Goal: Transaction & Acquisition: Purchase product/service

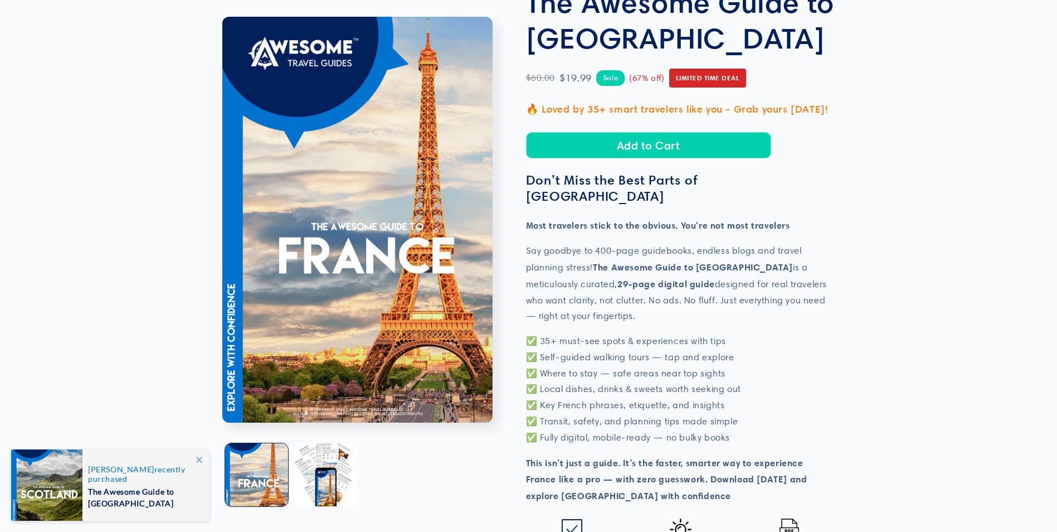
scroll to position [111, 0]
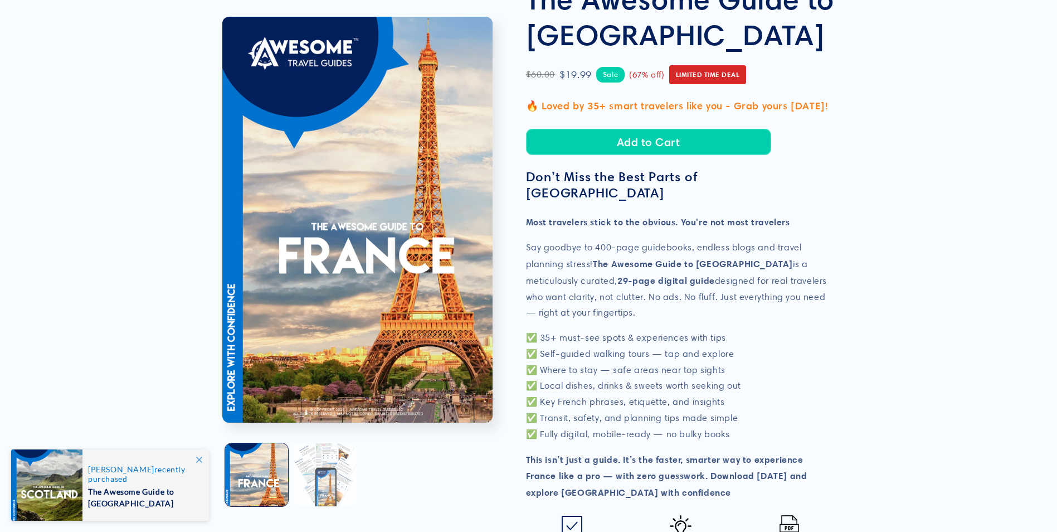
click at [332, 459] on button "Load image 2 in gallery view" at bounding box center [325, 474] width 63 height 63
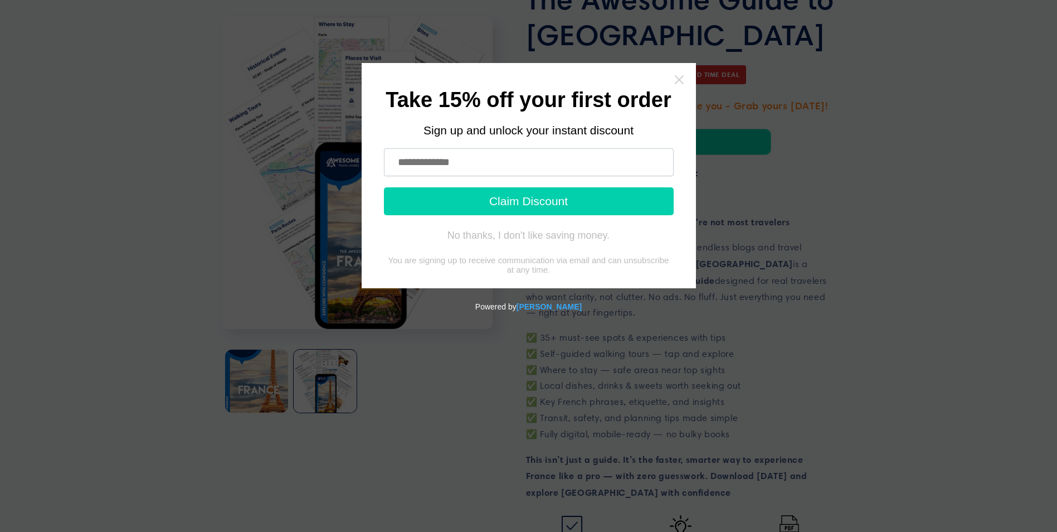
click at [680, 80] on icon "Close widget" at bounding box center [678, 79] width 9 height 9
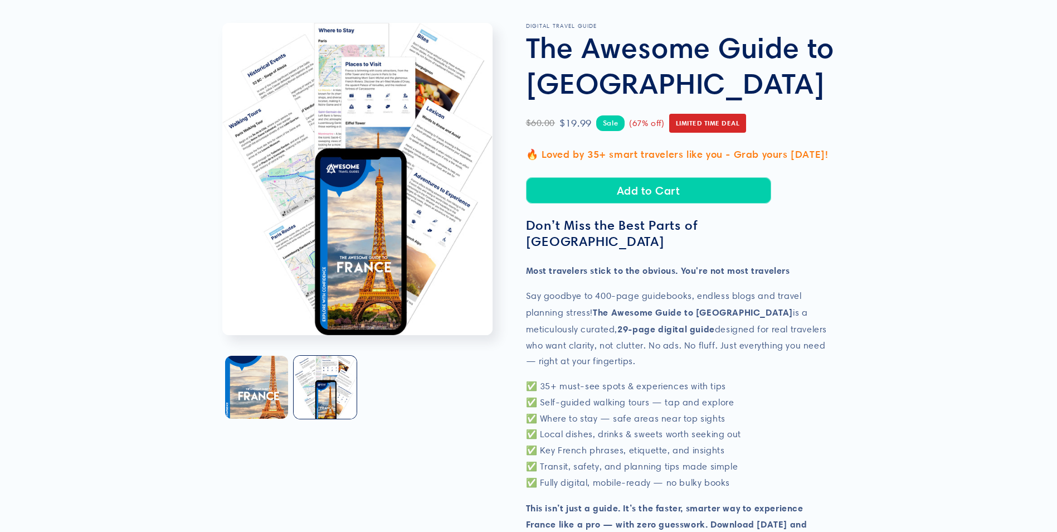
scroll to position [0, 0]
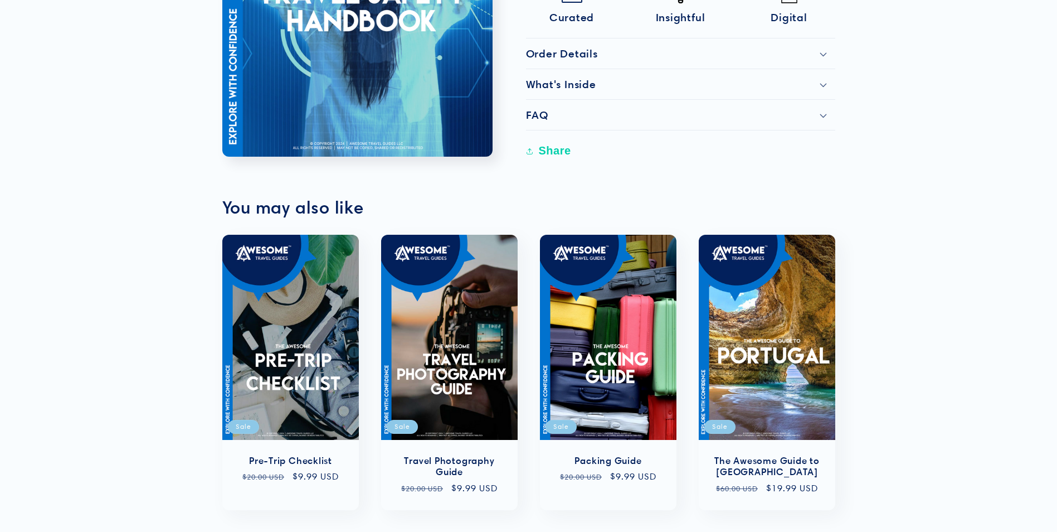
scroll to position [948, 0]
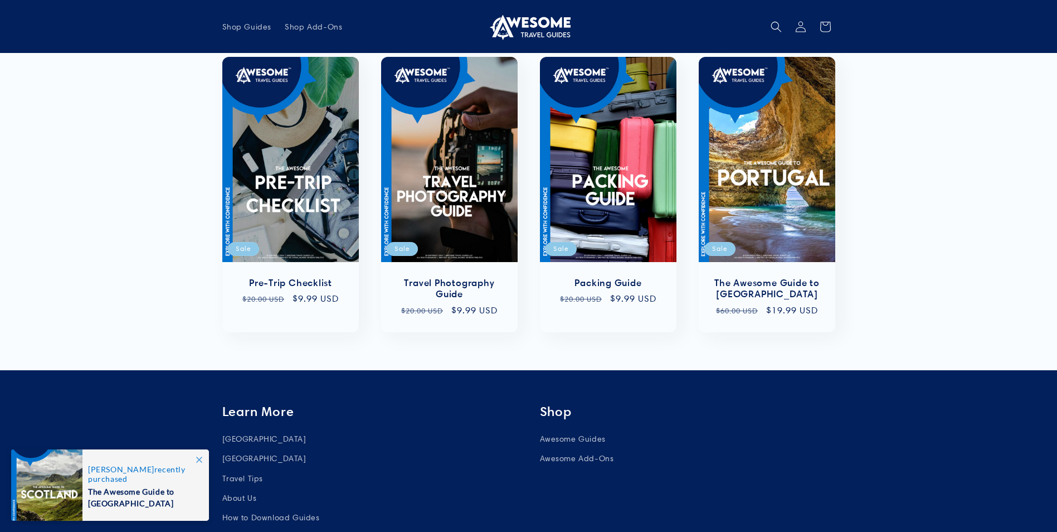
drag, startPoint x: 851, startPoint y: 327, endPoint x: 857, endPoint y: 310, distance: 17.3
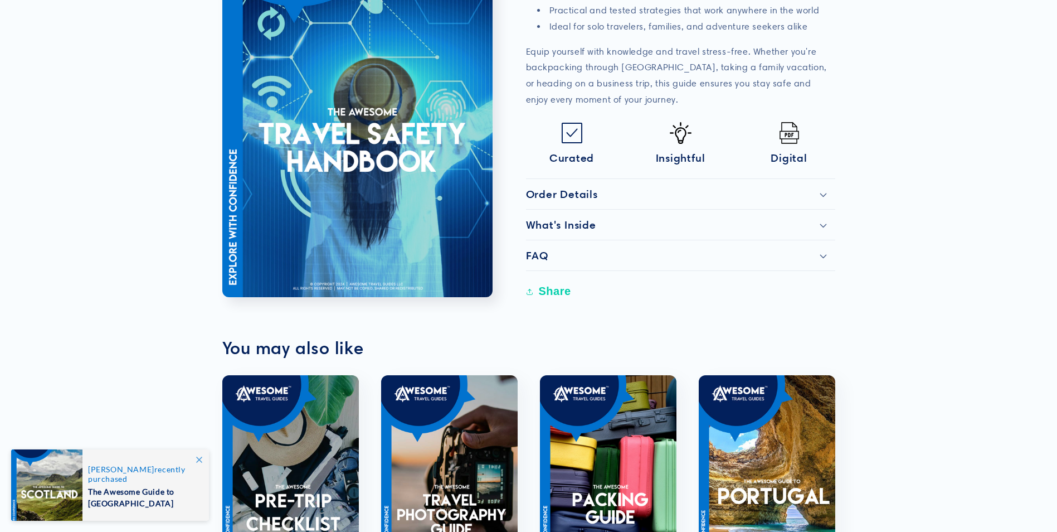
scroll to position [0, 0]
